Goal: Connect with others: Connect with others

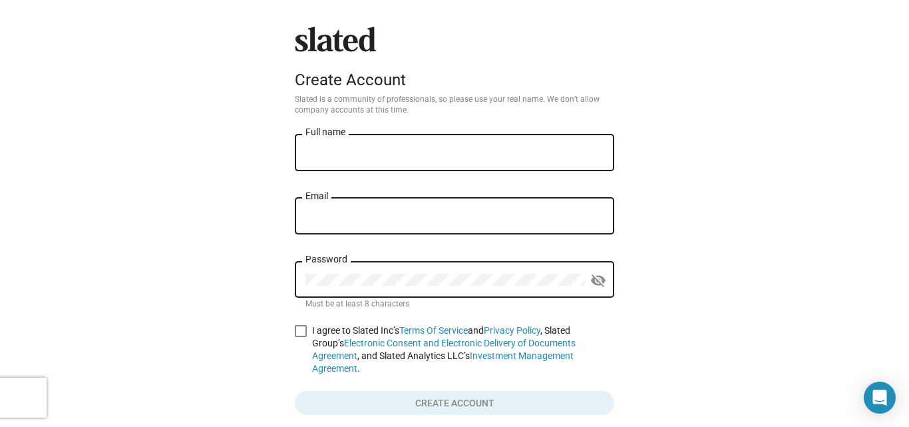
click at [416, 152] on input "Full name" at bounding box center [455, 153] width 298 height 12
type input "Investor Jorden"
click at [381, 220] on input "Email" at bounding box center [455, 216] width 298 height 12
click at [319, 216] on input "aukraine602@gmail.com" at bounding box center [455, 216] width 298 height 12
type input "auk.raine602@gmail.com"
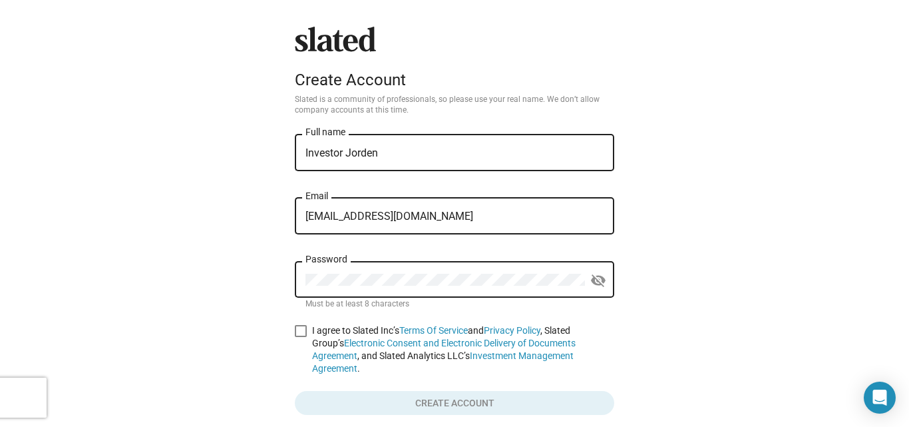
click at [336, 274] on div "Password" at bounding box center [446, 277] width 280 height 39
click at [301, 330] on span at bounding box center [301, 331] width 12 height 12
click at [301, 337] on input "I agree to Slated Inc’s Terms Of Service and Privacy Policy , Slated Group’s El…" at bounding box center [300, 337] width 1 height 1
checkbox input "true"
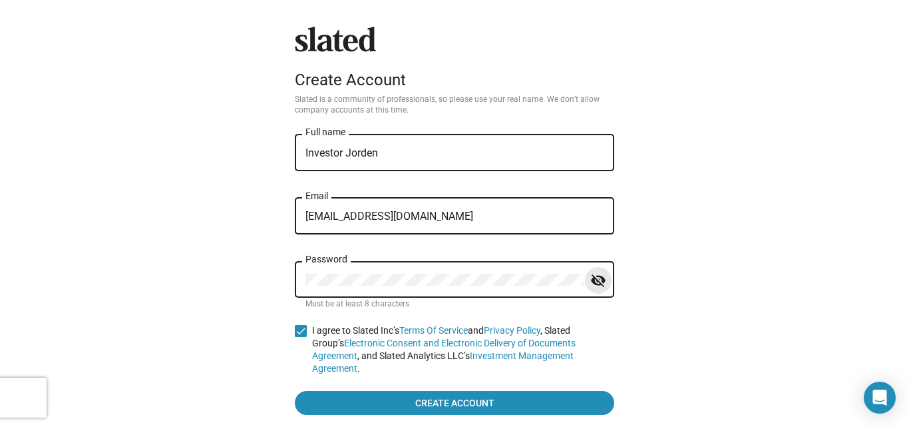
click at [596, 282] on mat-icon "visibility_off" at bounding box center [598, 280] width 16 height 21
click at [523, 154] on input "Investor Jorden" at bounding box center [455, 153] width 298 height 12
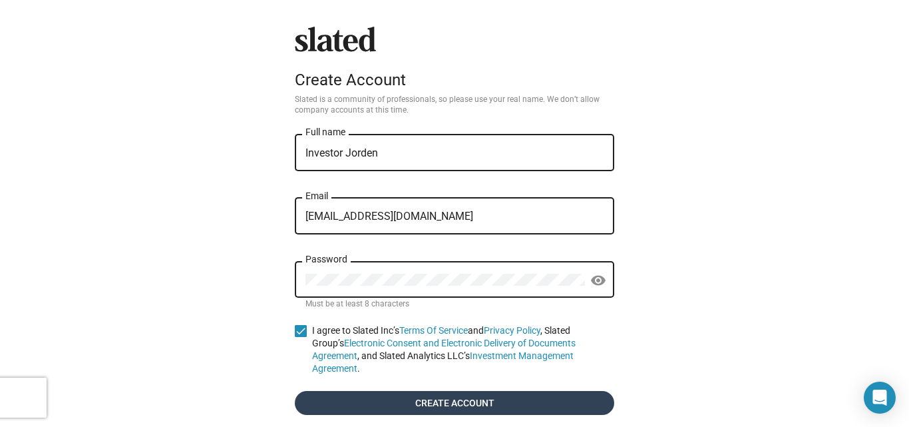
type input "Investor Jorden"
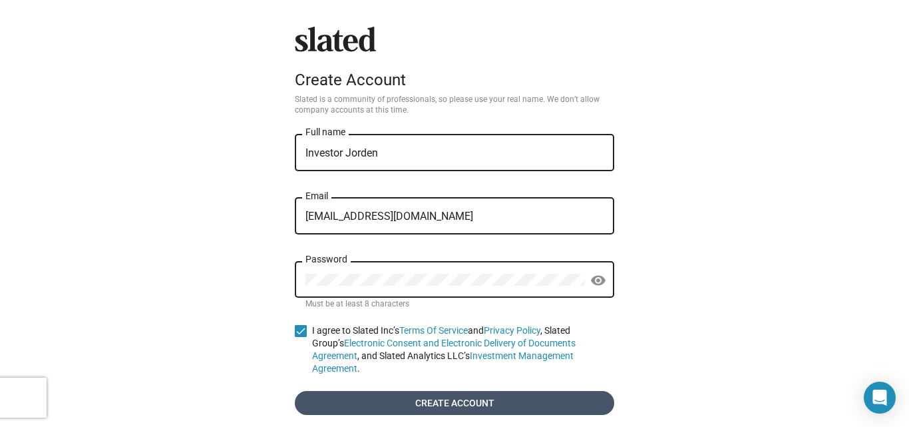
click at [461, 391] on span "Create account" at bounding box center [455, 403] width 298 height 24
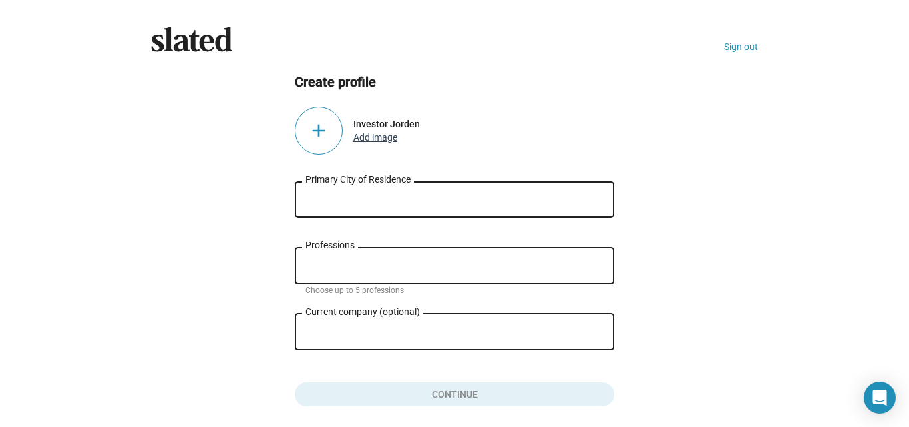
click at [379, 139] on button "Add image" at bounding box center [375, 137] width 44 height 11
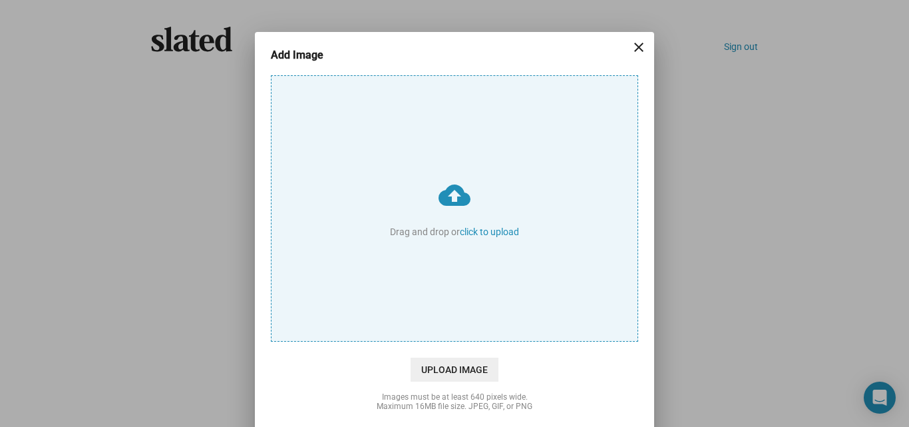
click at [483, 232] on input "cloud_upload Drag and drop or click to upload" at bounding box center [455, 208] width 366 height 265
type input "C:\fakepath\1000474929.jpg"
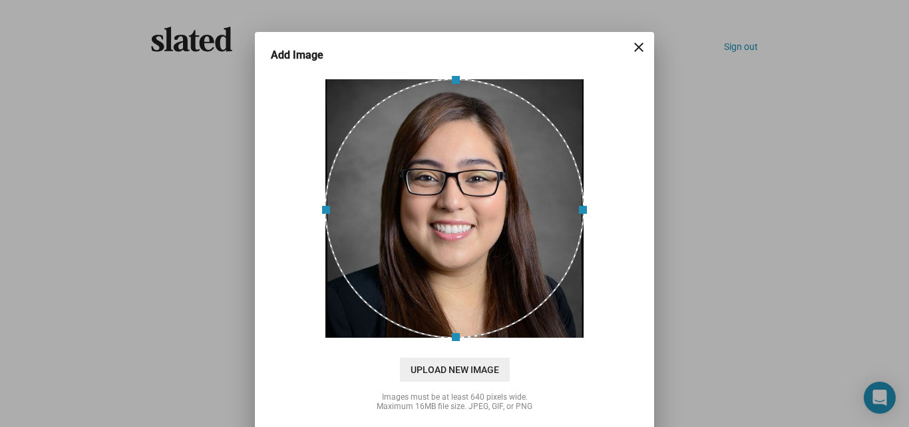
scroll to position [48, 0]
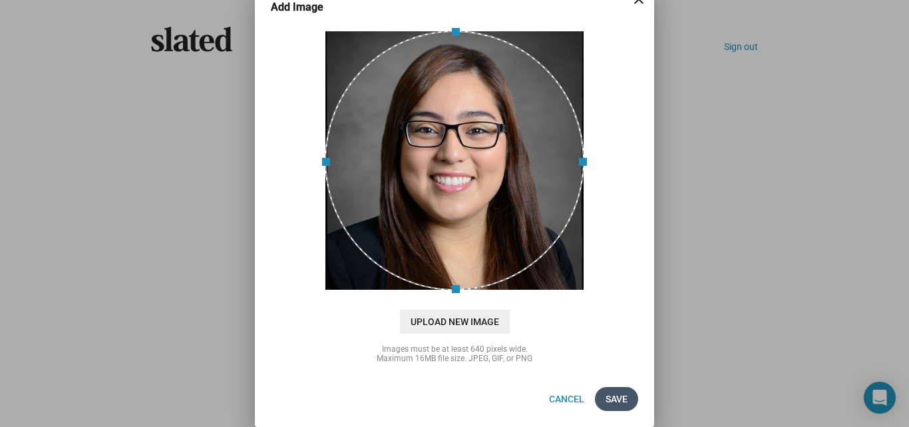
click at [607, 394] on span "Save" at bounding box center [617, 399] width 22 height 24
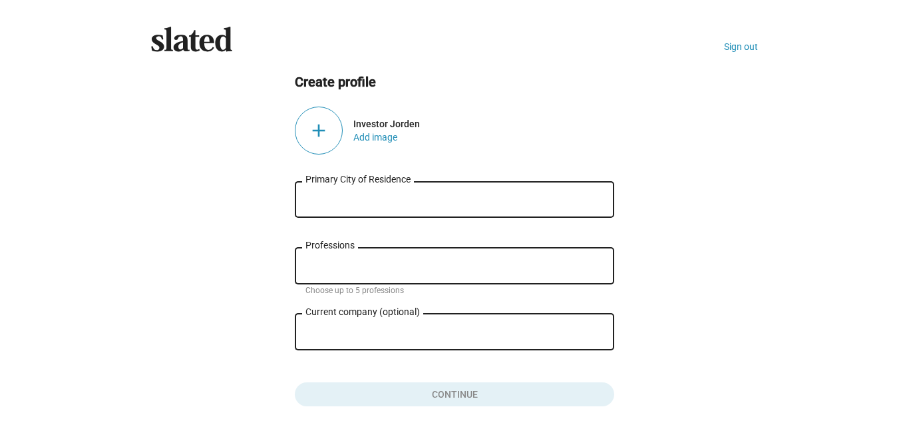
click at [351, 203] on input "Primary City of Residence" at bounding box center [455, 200] width 298 height 12
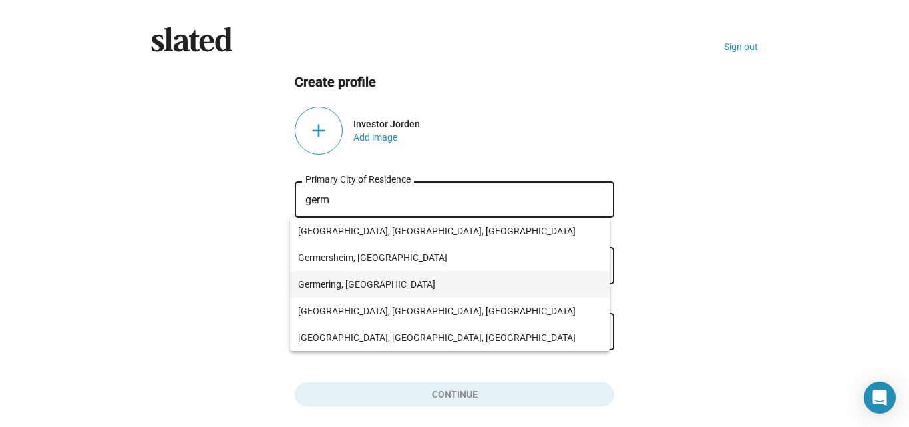
click at [337, 283] on span "Germering, [GEOGRAPHIC_DATA]" at bounding box center [450, 284] width 304 height 27
type input "Germering, [GEOGRAPHIC_DATA]"
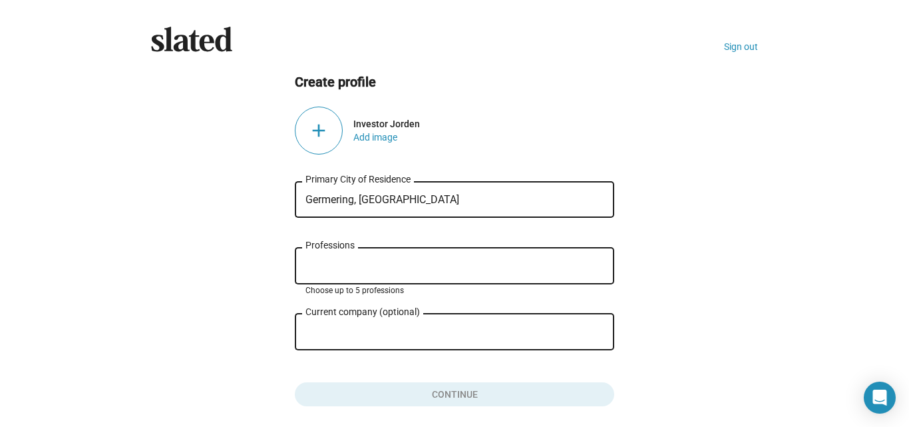
click at [367, 261] on input "Professions" at bounding box center [457, 266] width 298 height 12
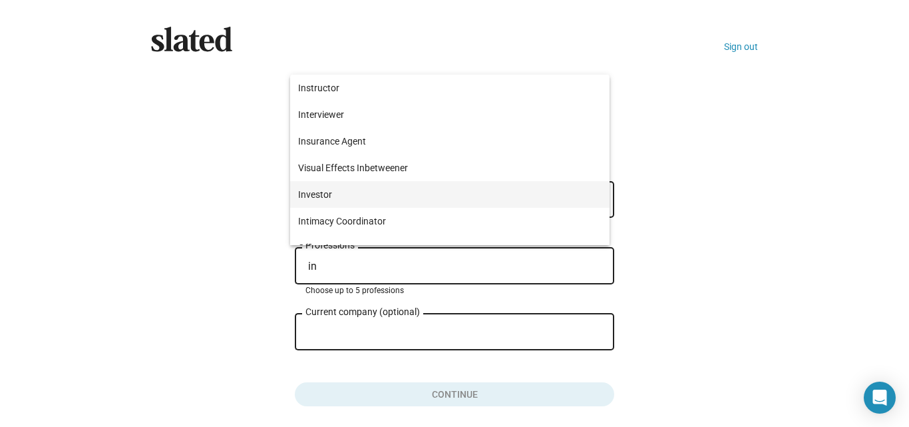
type input "in"
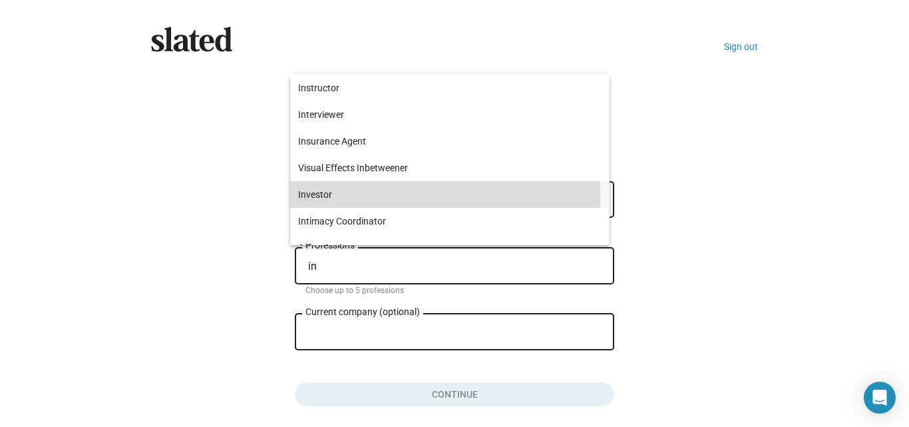
click at [322, 198] on span "Investor" at bounding box center [450, 194] width 304 height 27
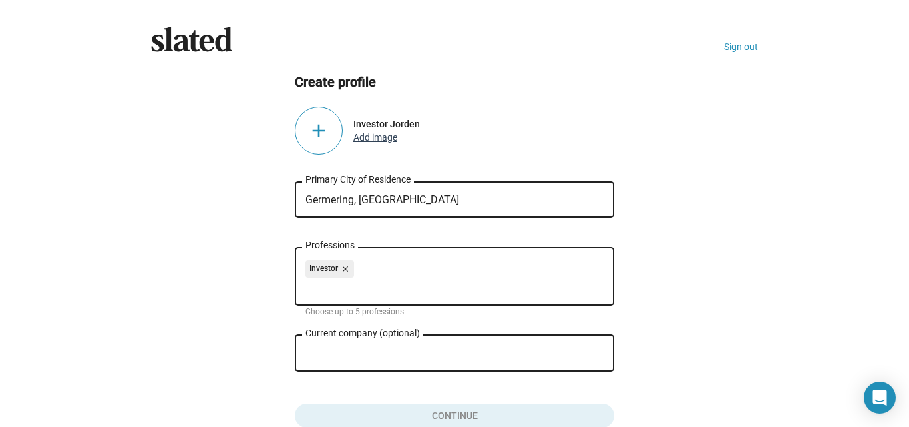
click at [362, 136] on button "Add image" at bounding box center [375, 137] width 44 height 11
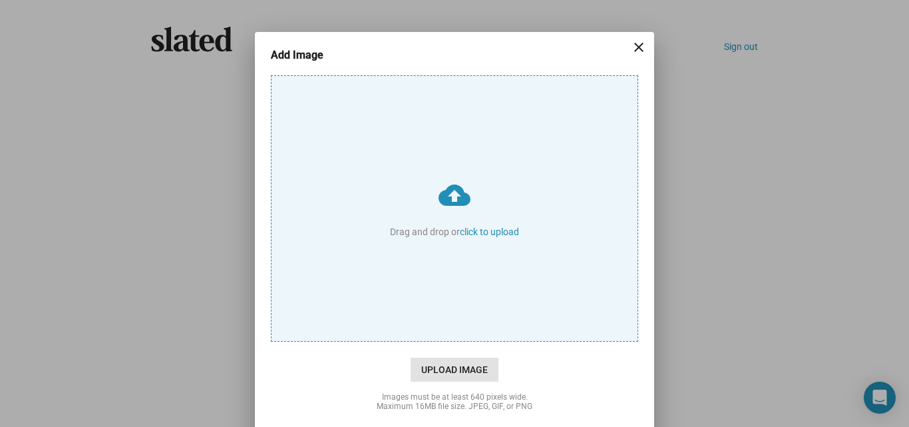
click at [461, 368] on span "Upload Image" at bounding box center [455, 369] width 88 height 24
click at [461, 341] on input "cloud_upload Drag and drop or click to upload" at bounding box center [455, 208] width 366 height 265
type input "C:\fakepath\1000474929.jpg"
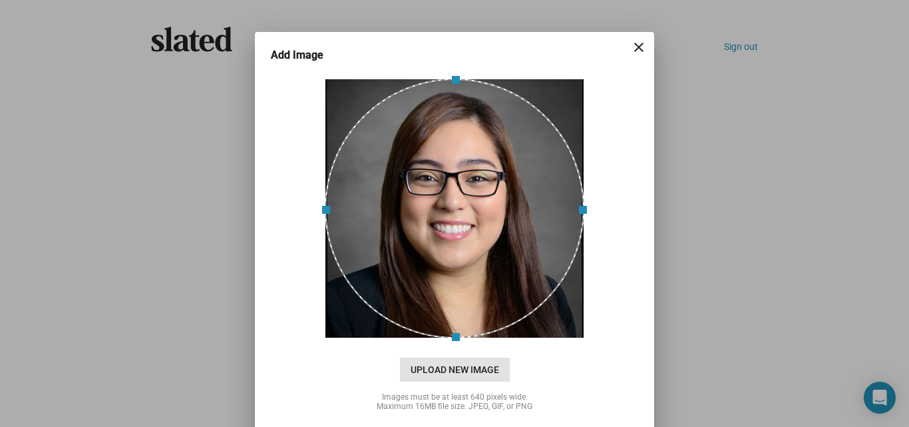
click at [272, 76] on input "cloud_upload Drag and drop or click to upload" at bounding box center [455, 208] width 366 height 265
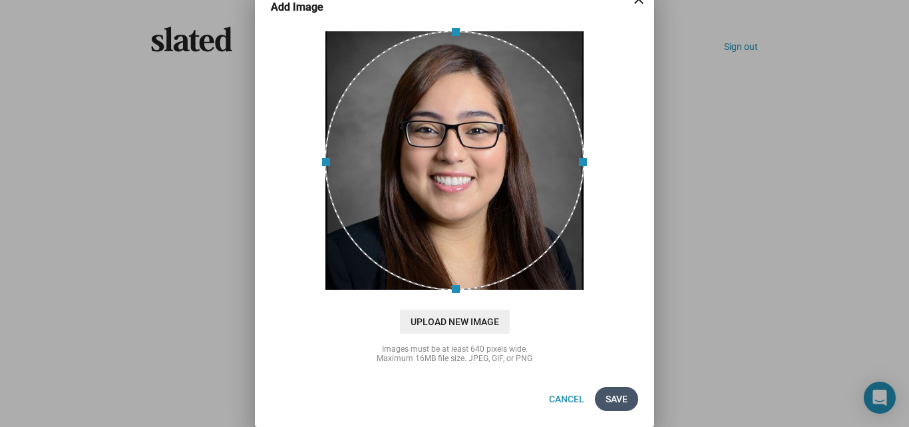
click at [616, 393] on span "Save" at bounding box center [617, 399] width 22 height 24
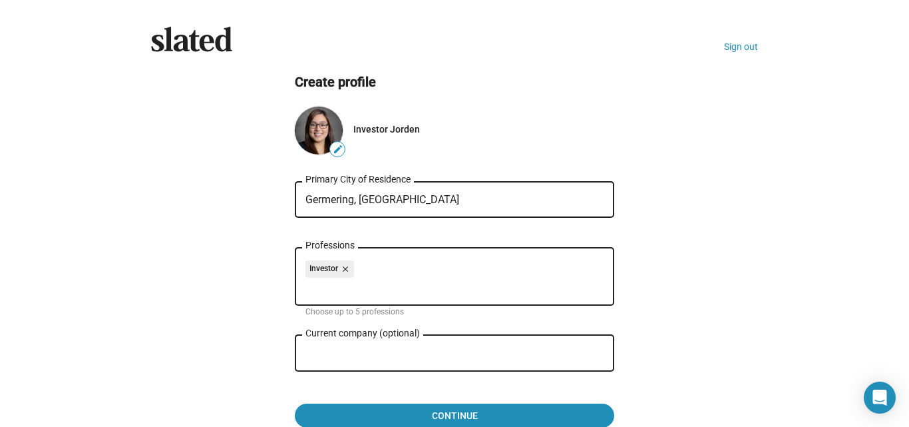
scroll to position [73, 0]
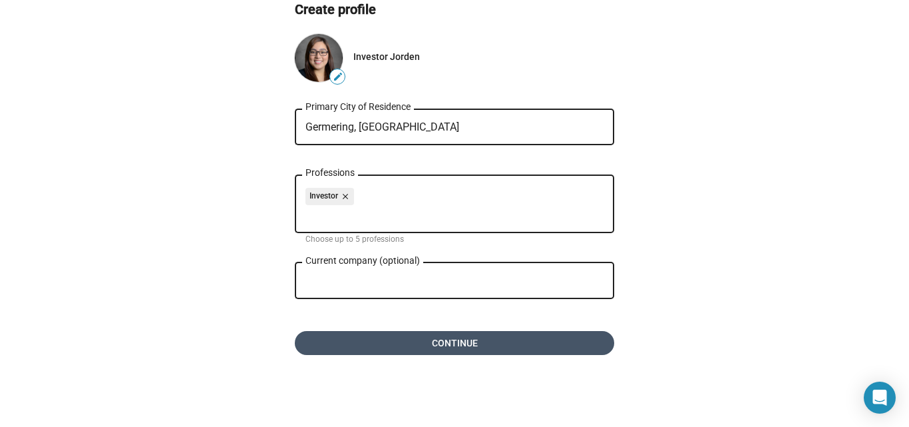
click at [518, 347] on span "Continue" at bounding box center [455, 343] width 298 height 24
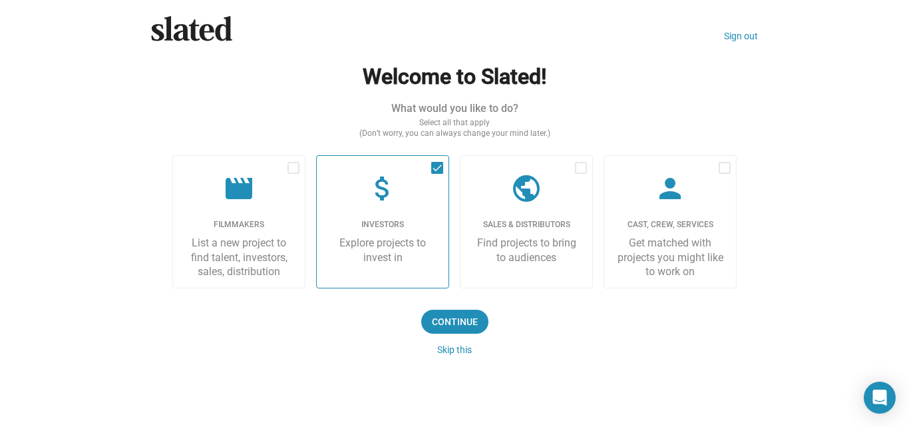
scroll to position [11, 0]
click at [437, 351] on button "Skip this" at bounding box center [454, 349] width 35 height 11
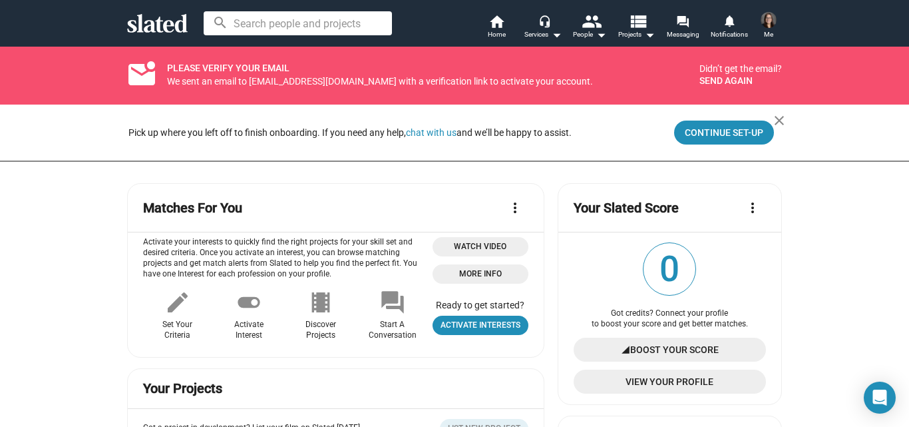
click at [716, 78] on button "Send again" at bounding box center [726, 80] width 53 height 11
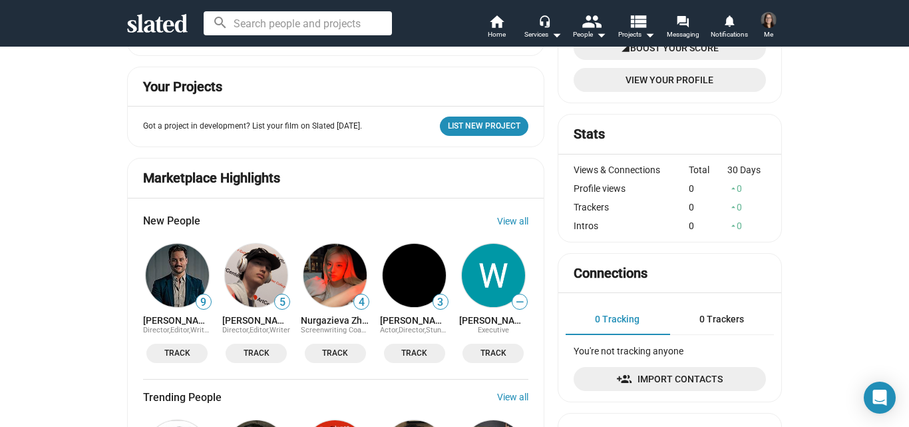
scroll to position [242, 0]
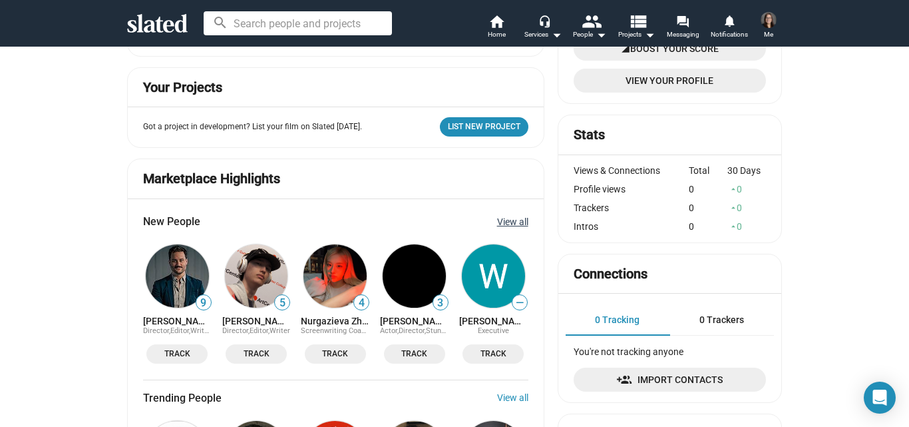
click at [503, 216] on link "View all" at bounding box center [512, 221] width 31 height 11
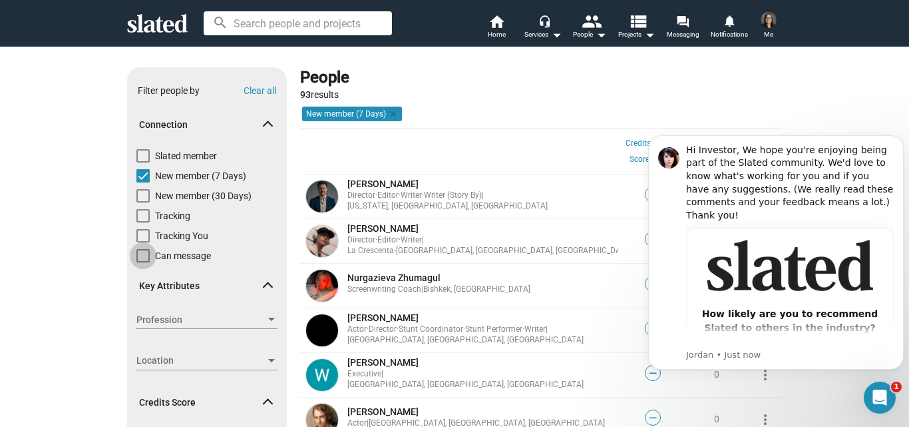
click at [138, 252] on span at bounding box center [142, 255] width 13 height 13
click at [142, 262] on input "Can message" at bounding box center [142, 262] width 1 height 1
checkbox input "true"
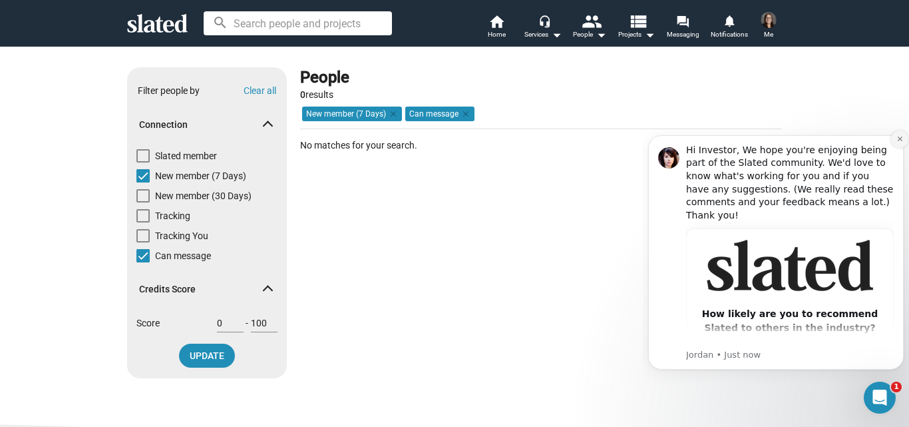
click at [902, 141] on icon "Dismiss notification" at bounding box center [899, 138] width 5 height 5
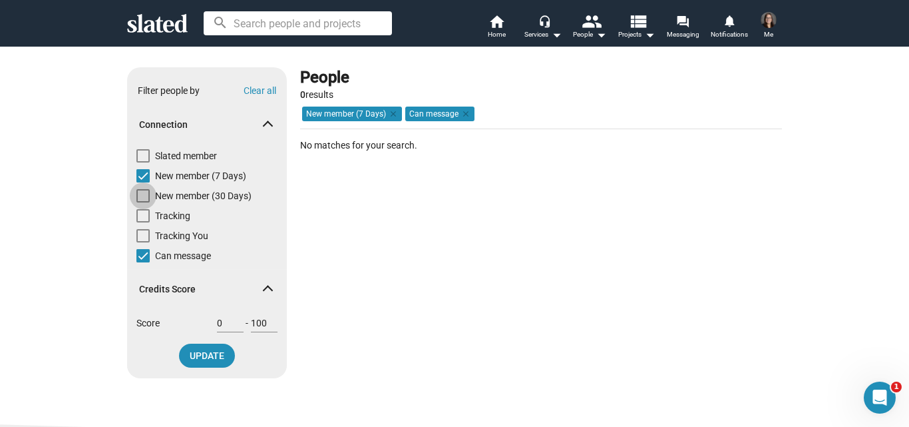
click at [138, 194] on span at bounding box center [142, 195] width 13 height 13
click at [142, 202] on input "New member (30 Days)" at bounding box center [142, 202] width 1 height 1
checkbox input "true"
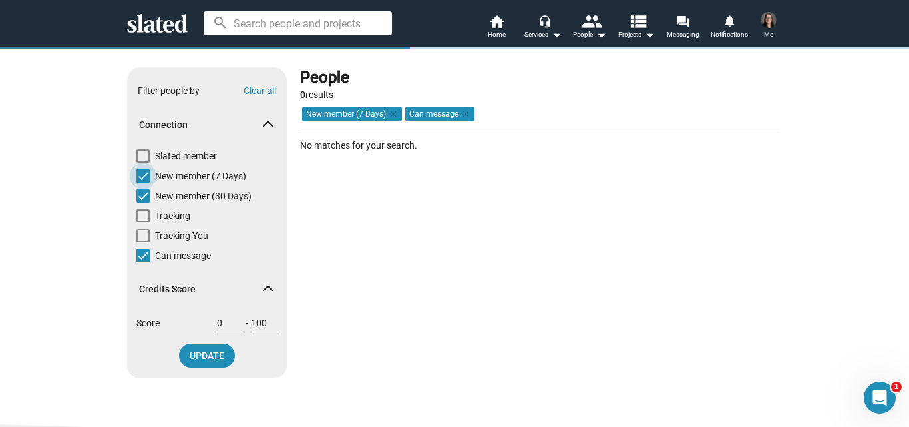
click at [136, 175] on span at bounding box center [142, 175] width 13 height 13
click at [142, 182] on input "New member (7 Days)" at bounding box center [142, 182] width 1 height 1
checkbox input "false"
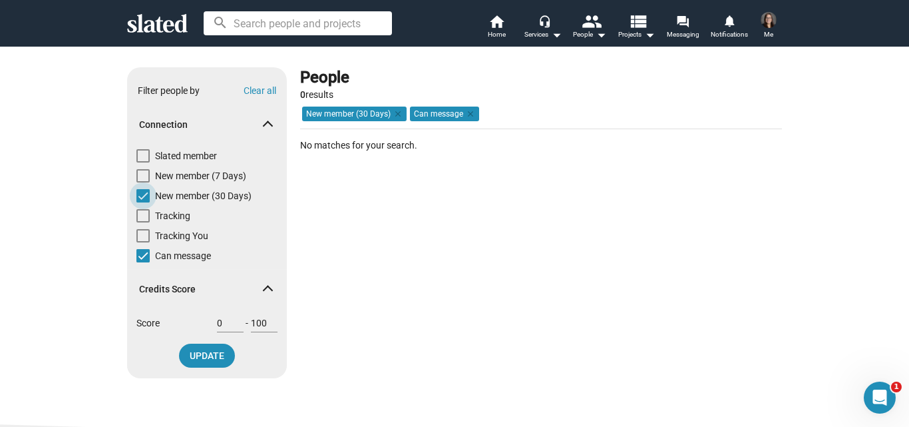
click at [140, 195] on span at bounding box center [142, 195] width 13 height 13
click at [142, 202] on input "New member (30 Days)" at bounding box center [142, 202] width 1 height 1
checkbox input "false"
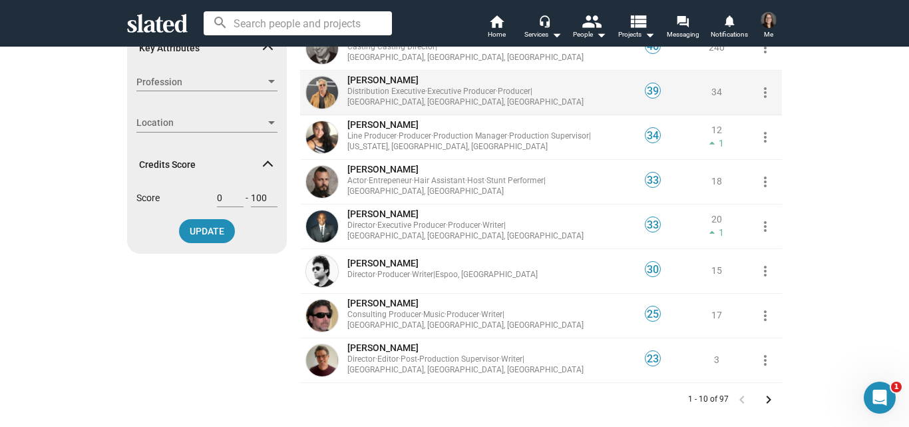
scroll to position [238, 0]
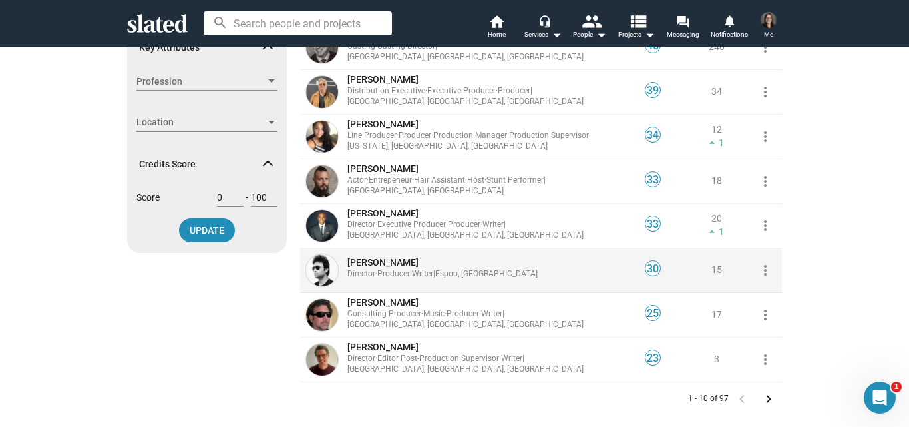
drag, startPoint x: 373, startPoint y: 281, endPoint x: 349, endPoint y: 264, distance: 28.6
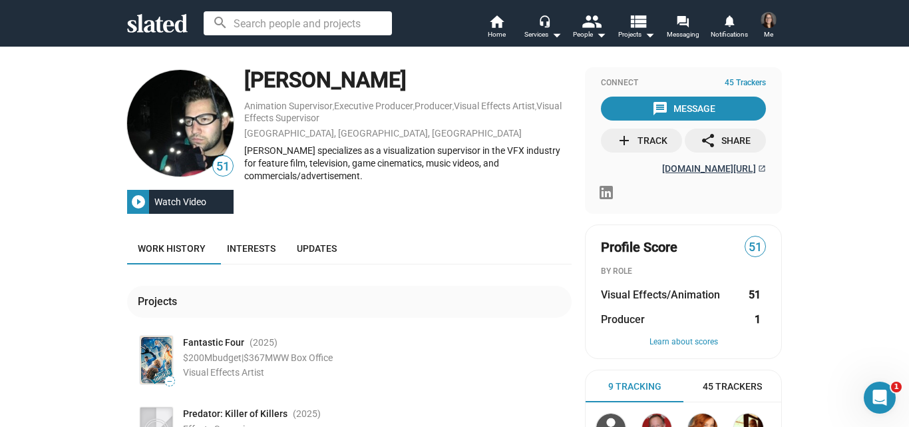
click at [689, 170] on span "mitchgonzalez.com/" at bounding box center [709, 168] width 94 height 11
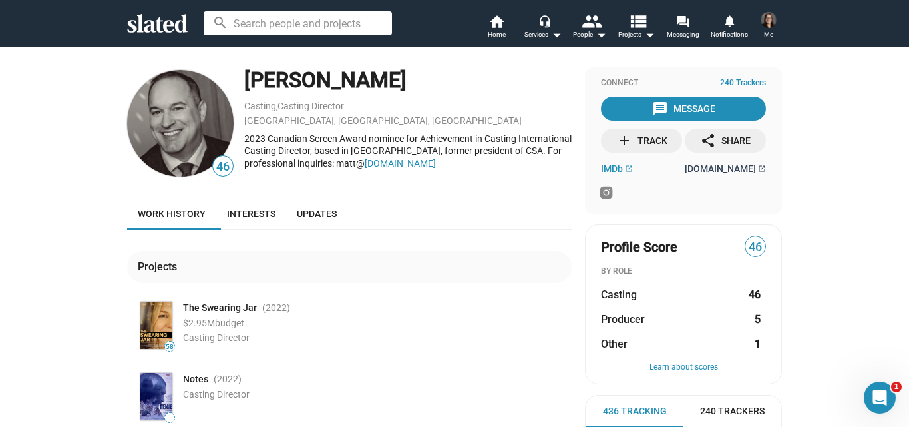
click at [686, 165] on span "lessallcasting.com" at bounding box center [720, 168] width 71 height 11
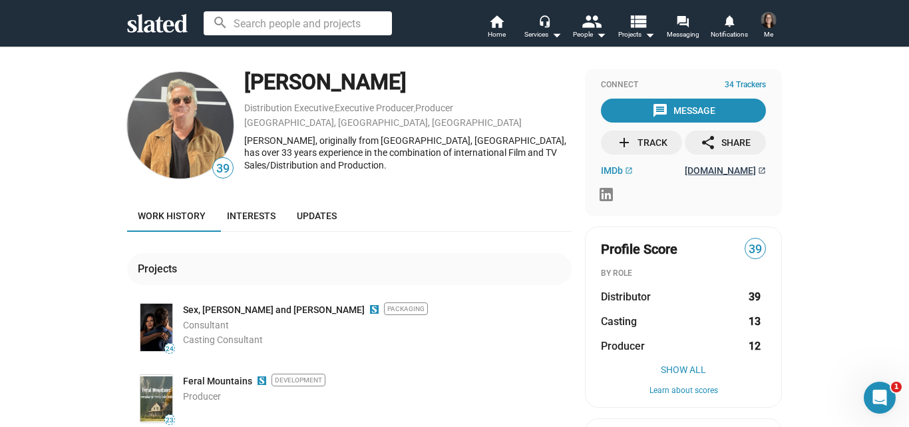
click at [747, 168] on span "gallicomedia.com" at bounding box center [720, 170] width 71 height 11
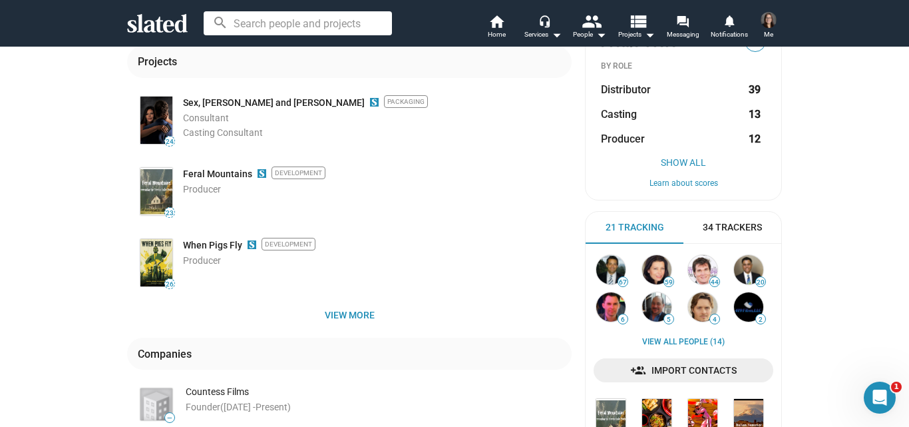
scroll to position [205, 0]
click at [349, 315] on span "View more" at bounding box center [349, 315] width 423 height 24
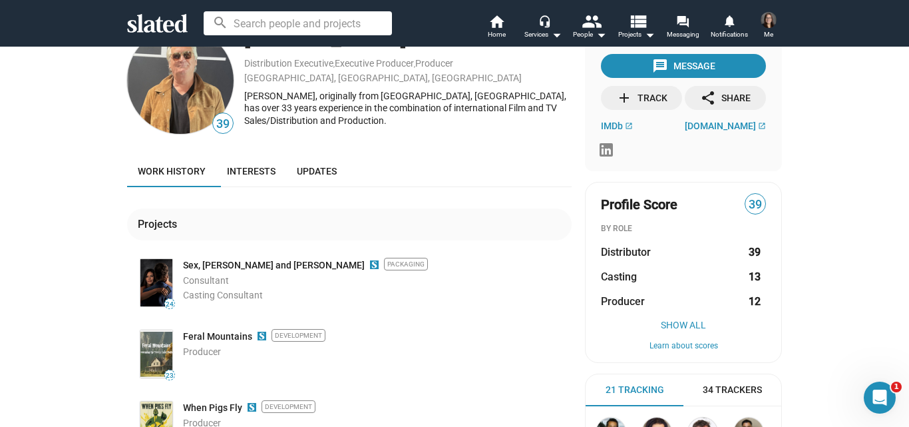
scroll to position [0, 0]
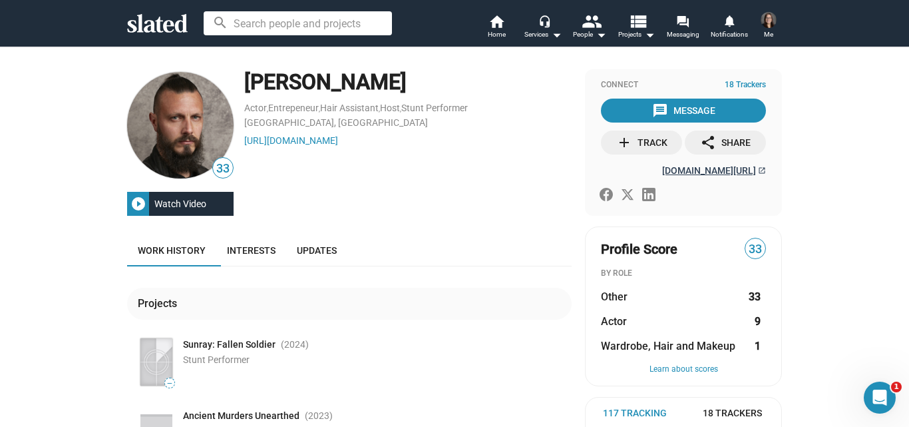
click at [713, 174] on span "imdb.me/shanesenior" at bounding box center [709, 170] width 94 height 11
click at [338, 142] on link "https://www.spotlight.com/profile/5217-8944-9399" at bounding box center [291, 140] width 94 height 11
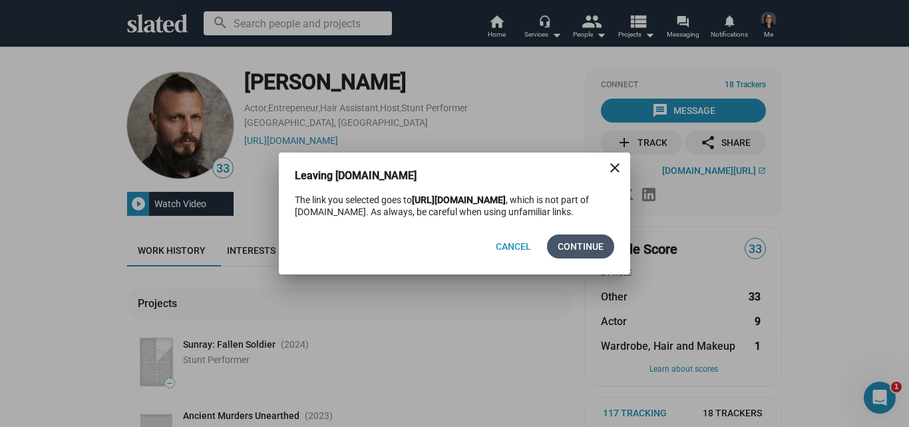
click at [590, 258] on span "Continue" at bounding box center [581, 246] width 46 height 24
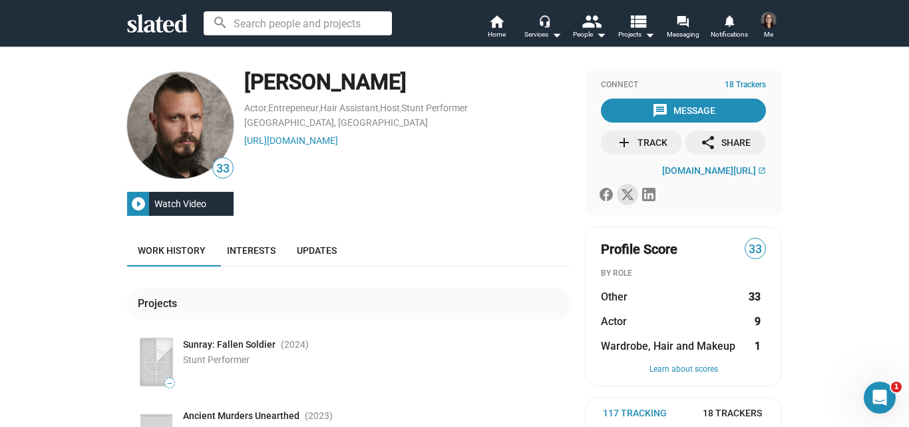
click at [622, 193] on icon at bounding box center [627, 194] width 13 height 13
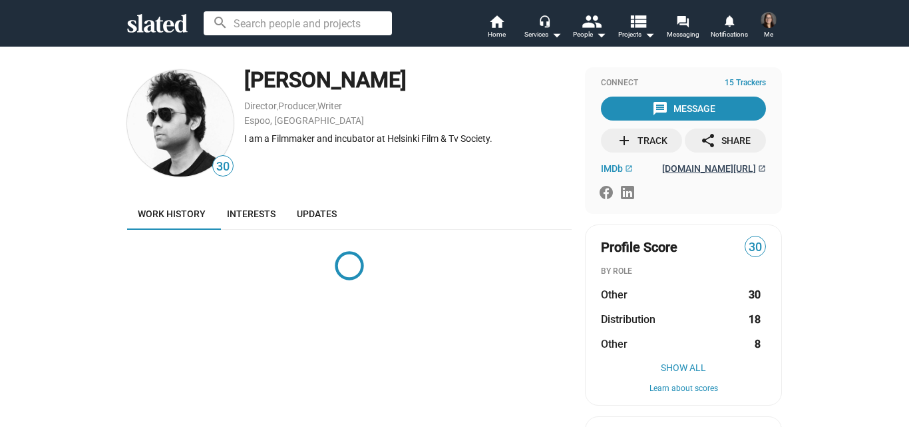
click at [726, 168] on span "[DOMAIN_NAME][URL]" at bounding box center [709, 168] width 94 height 11
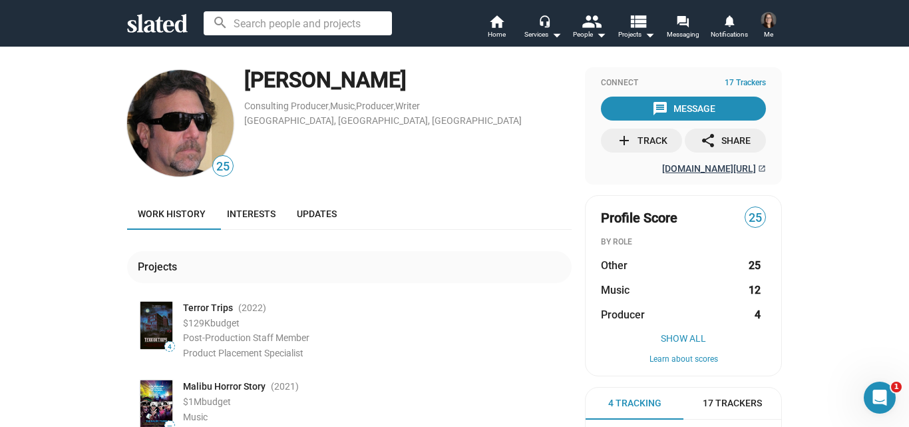
click at [678, 164] on span "2ndwindproductions.com/" at bounding box center [709, 168] width 94 height 11
